Goal: Task Accomplishment & Management: Manage account settings

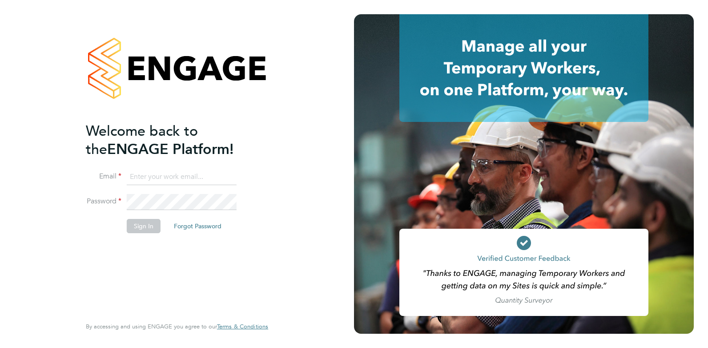
click at [193, 183] on input at bounding box center [182, 177] width 110 height 16
drag, startPoint x: 209, startPoint y: 179, endPoint x: 135, endPoint y: 173, distance: 73.7
click at [135, 173] on input "[EMAIL_ADDRESS][DOMAIN_NAME]" at bounding box center [182, 177] width 110 height 16
type input "[PERSON_NAME][EMAIL_ADDRESS][DOMAIN_NAME]"
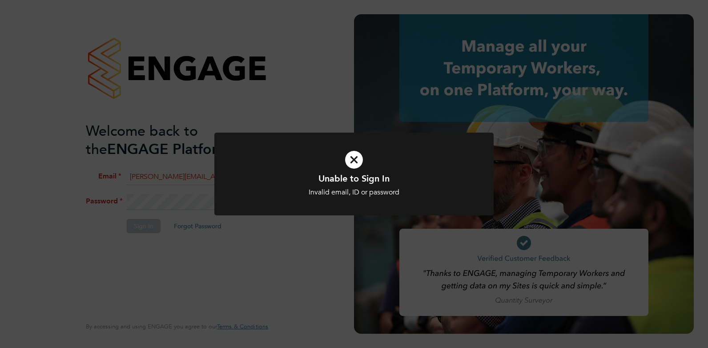
click at [280, 259] on div "Unable to Sign In Invalid email, ID or password Cancel Okay" at bounding box center [354, 174] width 708 height 348
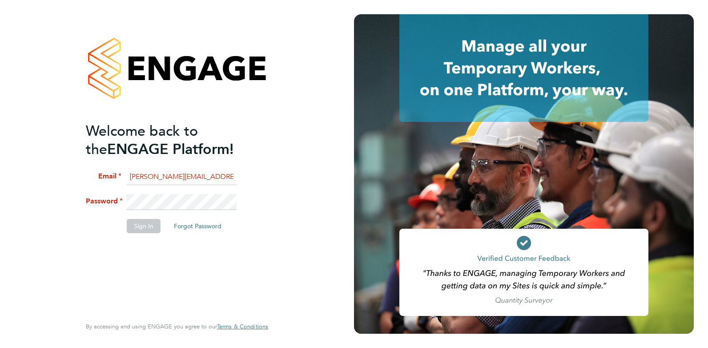
click at [38, 202] on div "Welcome back to the ENGAGE Platform! Email charlotte@omniapeople.com Password S…" at bounding box center [177, 174] width 354 height 348
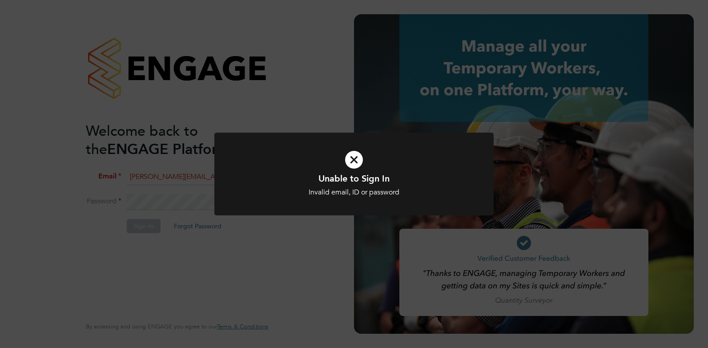
click at [359, 157] on icon at bounding box center [353, 159] width 231 height 35
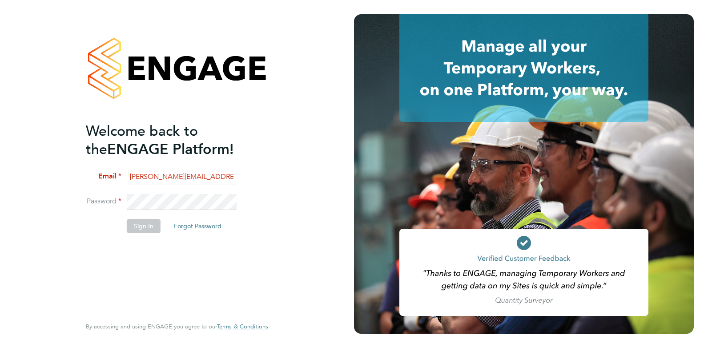
click at [114, 234] on li "Sign In Forgot Password" at bounding box center [172, 230] width 173 height 23
click at [229, 177] on input "[PERSON_NAME][EMAIL_ADDRESS][DOMAIN_NAME]" at bounding box center [182, 177] width 110 height 16
click at [95, 202] on li "Password" at bounding box center [172, 206] width 173 height 25
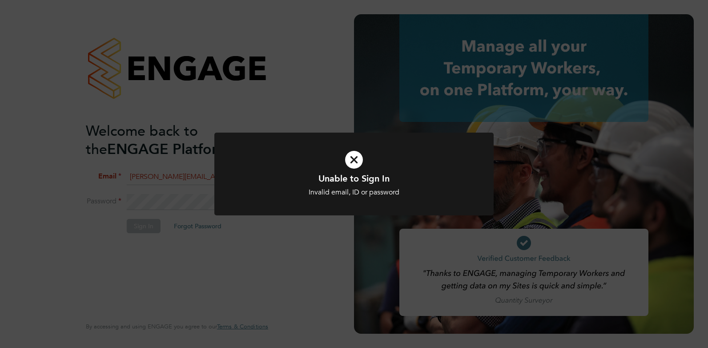
click at [266, 208] on div at bounding box center [353, 174] width 279 height 83
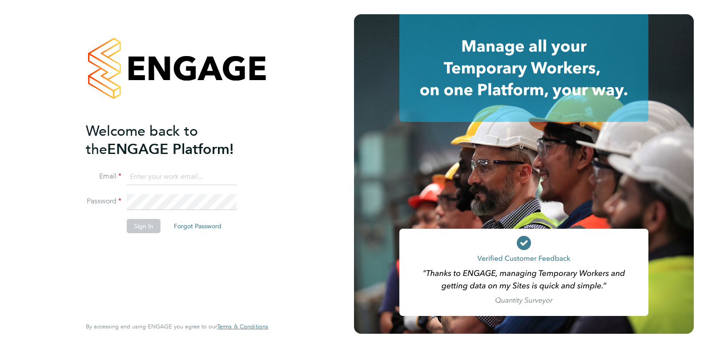
click at [158, 175] on input at bounding box center [182, 177] width 110 height 16
drag, startPoint x: 212, startPoint y: 181, endPoint x: 135, endPoint y: 177, distance: 77.0
click at [135, 177] on input "[EMAIL_ADDRESS][DOMAIN_NAME]" at bounding box center [182, 177] width 110 height 16
type input "[PERSON_NAME][EMAIL_ADDRESS][DOMAIN_NAME]"
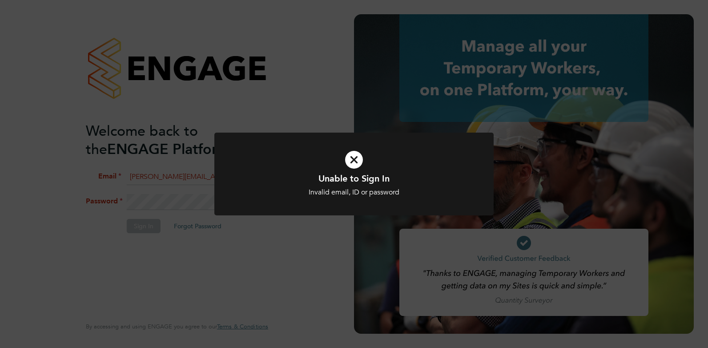
click at [303, 213] on div at bounding box center [353, 174] width 279 height 83
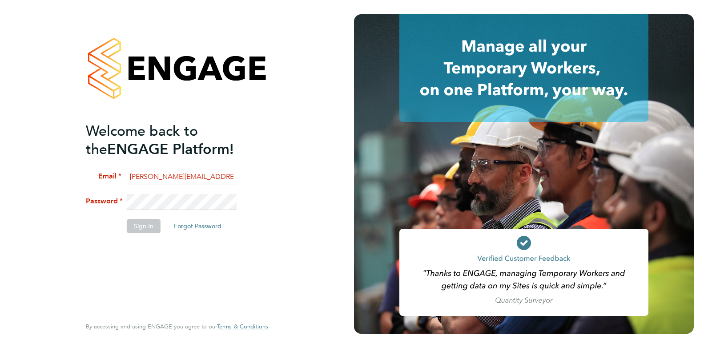
click at [110, 205] on li "Password" at bounding box center [172, 206] width 173 height 25
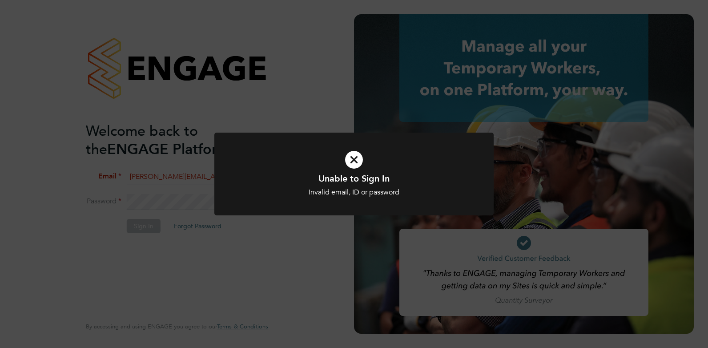
click at [296, 225] on div "Unable to Sign In Invalid email, ID or password Cancel Okay" at bounding box center [353, 180] width 279 height 94
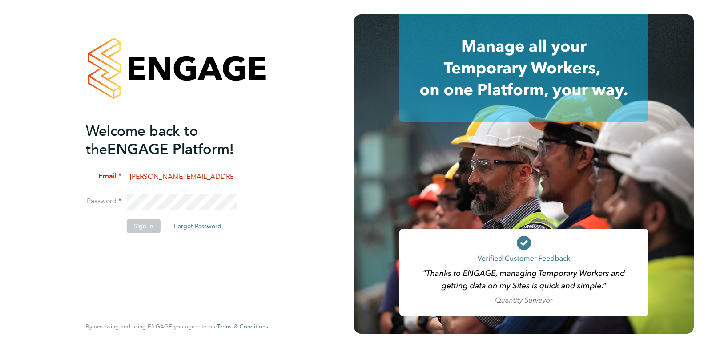
click at [223, 217] on li "Password" at bounding box center [172, 206] width 173 height 25
click at [121, 202] on li "Password" at bounding box center [172, 206] width 173 height 25
click at [236, 180] on li "Email charlotte@omniapeople.com" at bounding box center [172, 181] width 173 height 25
click at [222, 174] on input "[PERSON_NAME][EMAIL_ADDRESS][DOMAIN_NAME]" at bounding box center [182, 177] width 110 height 16
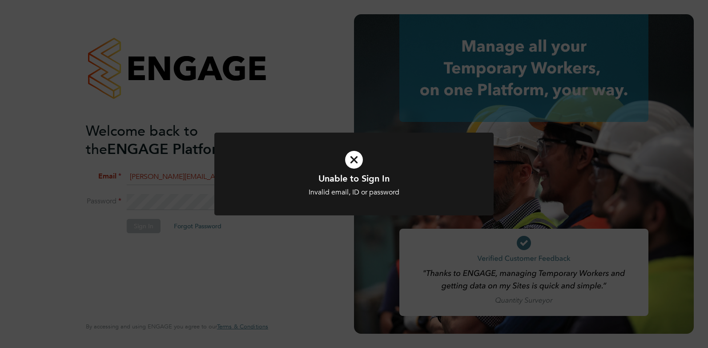
click at [305, 234] on div "Unable to Sign In Invalid email, ID or password Cancel Okay" at bounding box center [354, 174] width 708 height 348
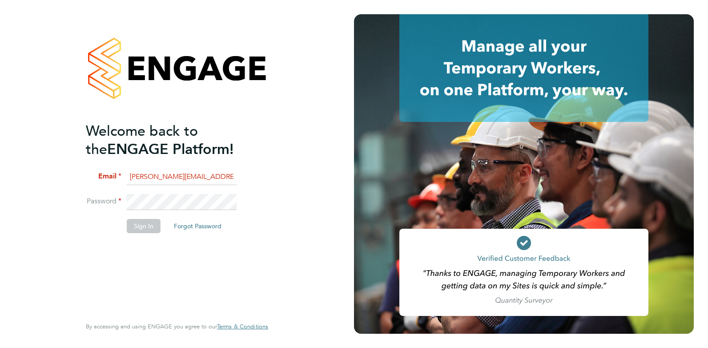
click at [189, 226] on button "Forgot Password" at bounding box center [198, 226] width 62 height 14
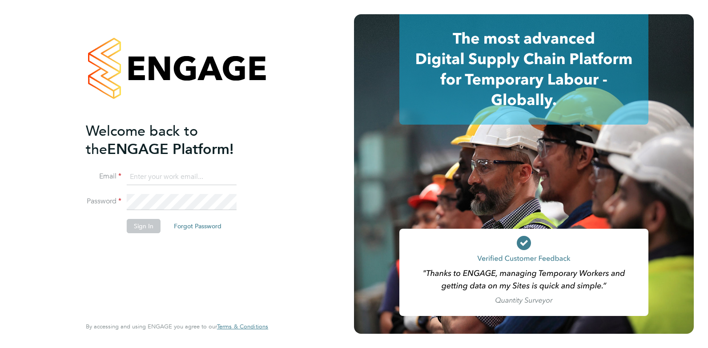
click at [195, 229] on button "Forgot Password" at bounding box center [198, 226] width 62 height 14
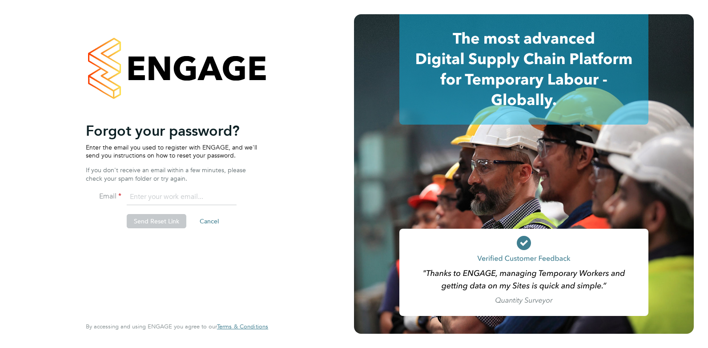
click at [152, 193] on input "email" at bounding box center [182, 197] width 110 height 16
drag, startPoint x: 213, startPoint y: 198, endPoint x: 136, endPoint y: 196, distance: 76.5
click at [136, 196] on input "cmallen010@gmail.com" at bounding box center [182, 197] width 110 height 16
drag, startPoint x: 213, startPoint y: 195, endPoint x: 132, endPoint y: 194, distance: 81.4
click at [132, 194] on input "cmallen010@gmail.com" at bounding box center [182, 197] width 110 height 16
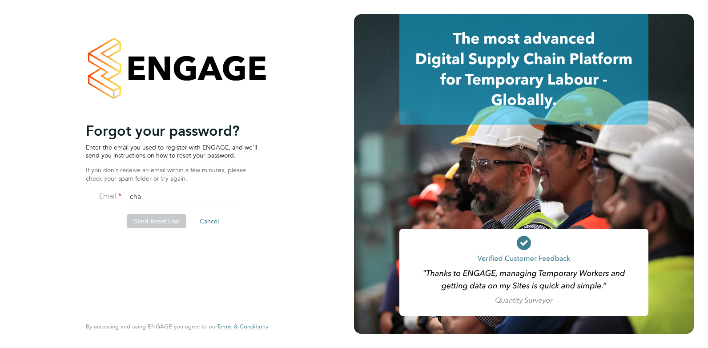
type input "charlotte@omniapeople.com"
click at [165, 223] on button "Send Reset Link" at bounding box center [157, 221] width 60 height 14
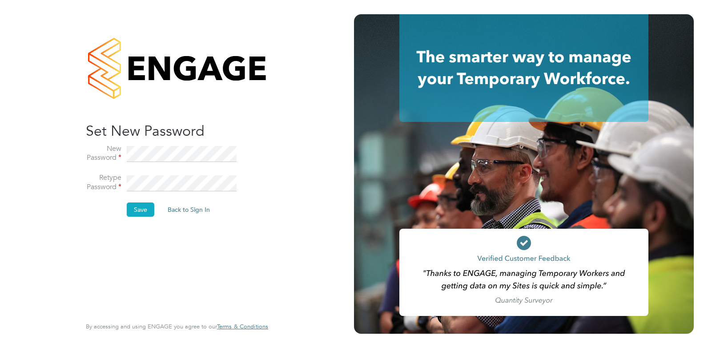
click at [145, 205] on button "Save" at bounding box center [141, 209] width 28 height 14
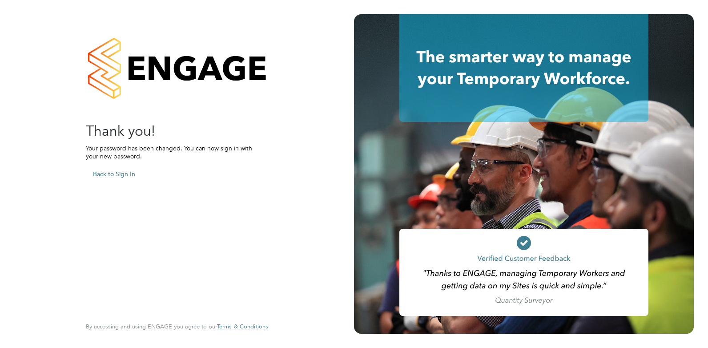
click at [109, 173] on button "Back to Sign In" at bounding box center [114, 174] width 56 height 14
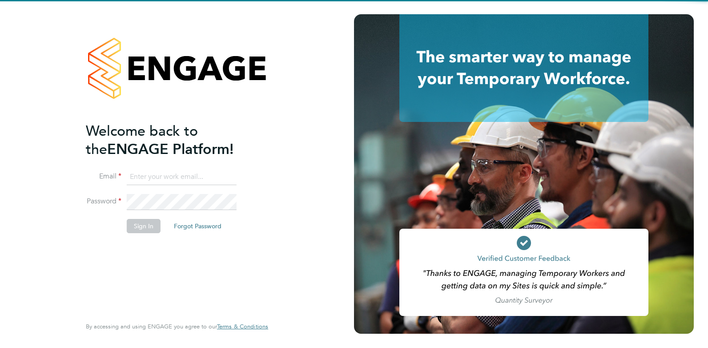
click at [153, 176] on input at bounding box center [182, 177] width 110 height 16
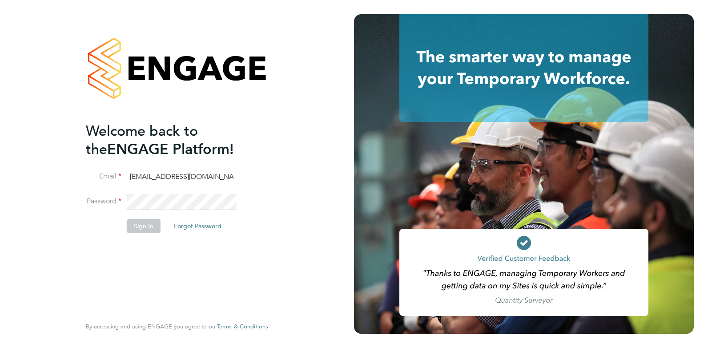
drag, startPoint x: 219, startPoint y: 176, endPoint x: 135, endPoint y: 174, distance: 84.1
click at [135, 174] on input "cmallen010@gmail.com" at bounding box center [182, 177] width 110 height 16
type input "charlotte@omniapeople.com"
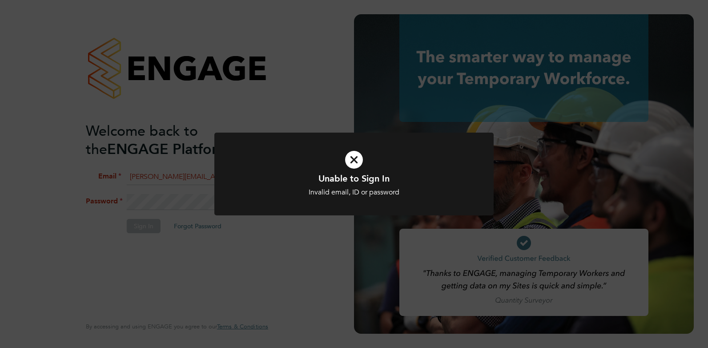
click at [279, 216] on div "Unable to Sign In Invalid email, ID or password Cancel Okay" at bounding box center [353, 180] width 279 height 94
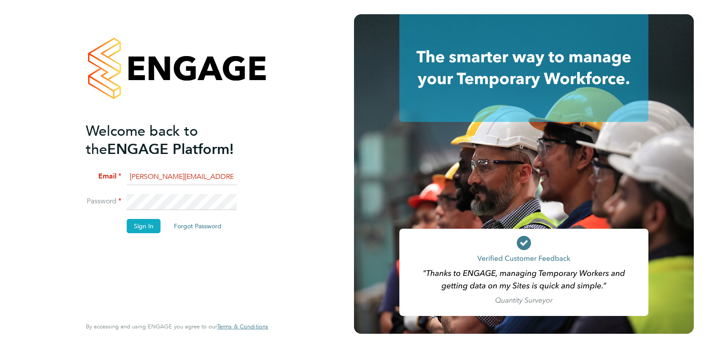
click at [135, 223] on button "Sign In" at bounding box center [144, 226] width 34 height 14
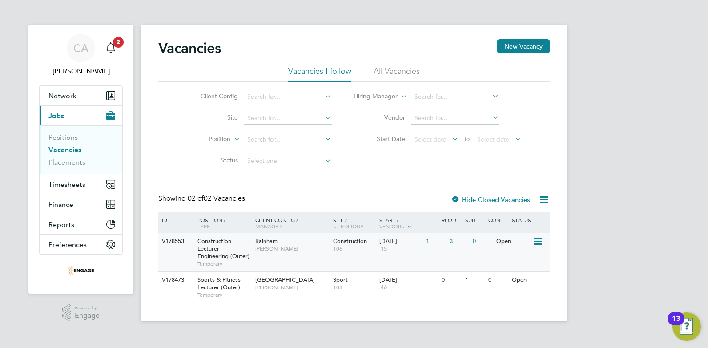
click at [212, 246] on span "Construction Lecturer Engineering (Outer)" at bounding box center [223, 248] width 52 height 23
click at [82, 45] on span "CA" at bounding box center [80, 48] width 15 height 12
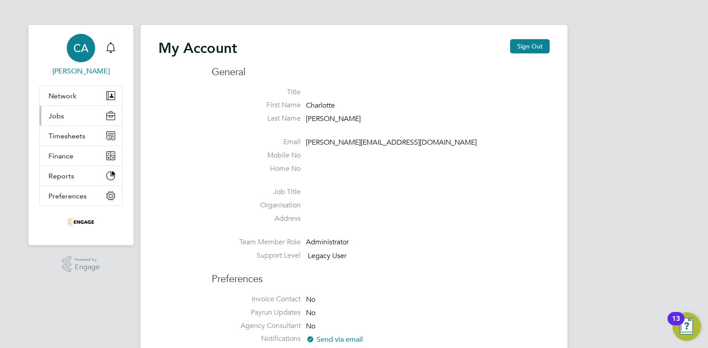
click at [56, 112] on span "Jobs" at bounding box center [56, 116] width 16 height 8
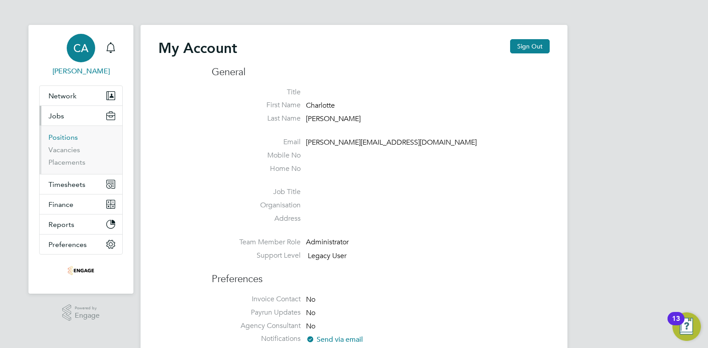
click at [71, 137] on link "Positions" at bounding box center [62, 137] width 29 height 8
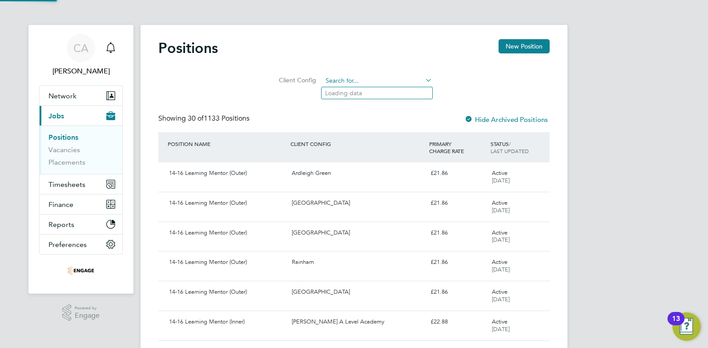
click at [348, 80] on input at bounding box center [377, 81] width 110 height 12
type input "e"
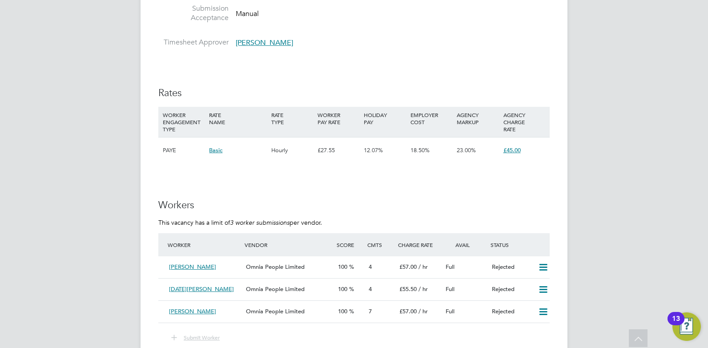
scroll to position [1459, 0]
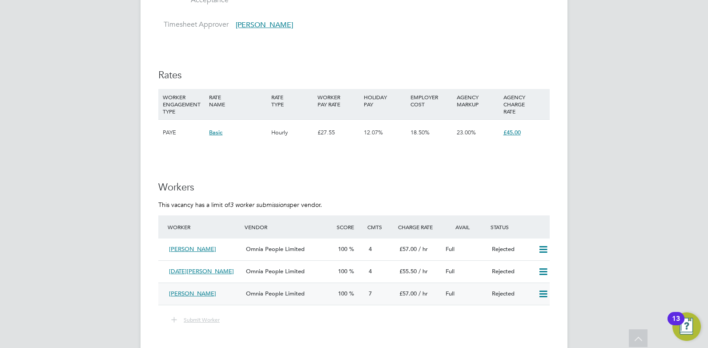
click at [281, 292] on span "Omnia People Limited" at bounding box center [275, 294] width 59 height 8
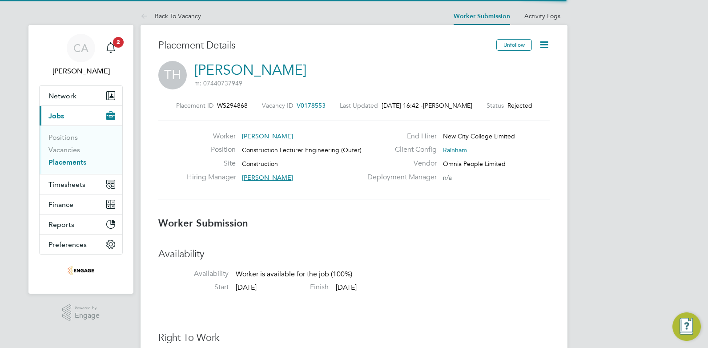
scroll to position [8, 144]
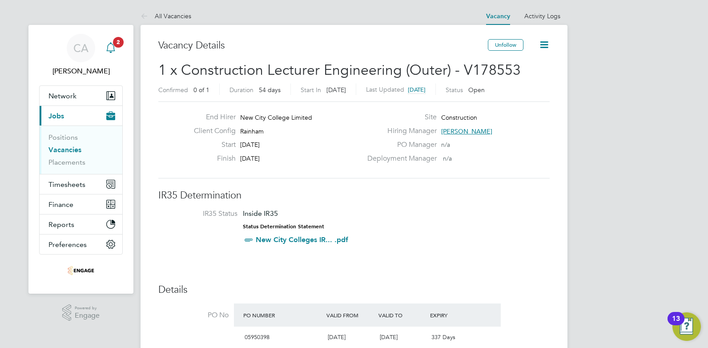
click at [106, 42] on div "Main navigation" at bounding box center [111, 48] width 18 height 18
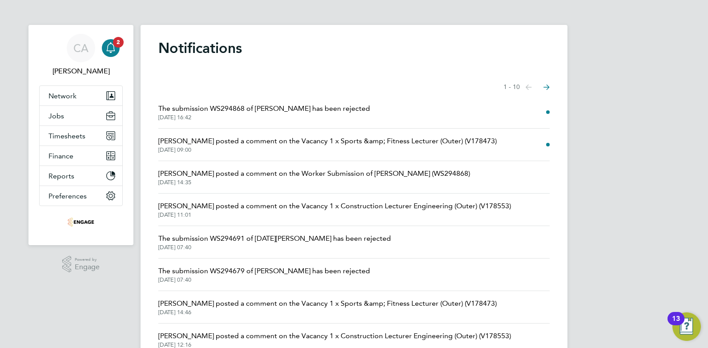
click at [192, 109] on span "The submission WS294868 of [PERSON_NAME] has been rejected" at bounding box center [264, 108] width 212 height 11
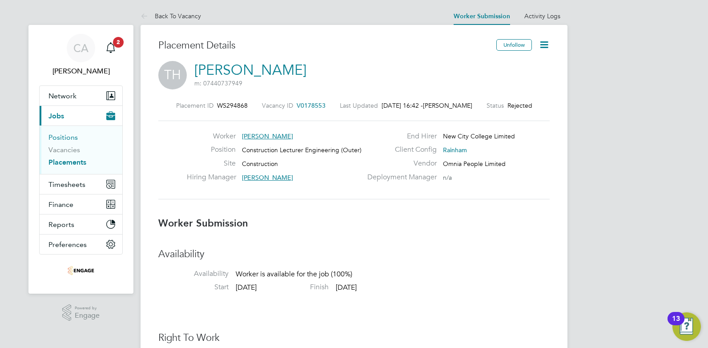
click at [60, 137] on link "Positions" at bounding box center [62, 137] width 29 height 8
